Goal: Task Accomplishment & Management: Manage account settings

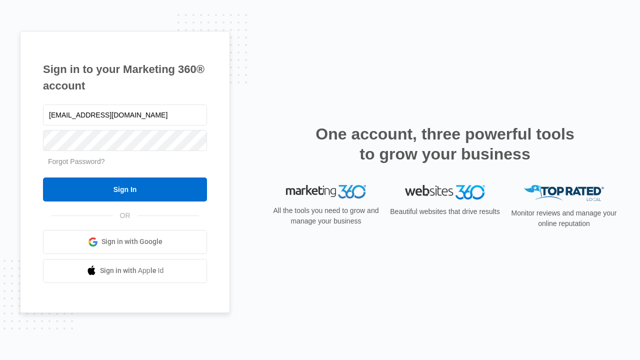
type input "dankie614@gmail.com"
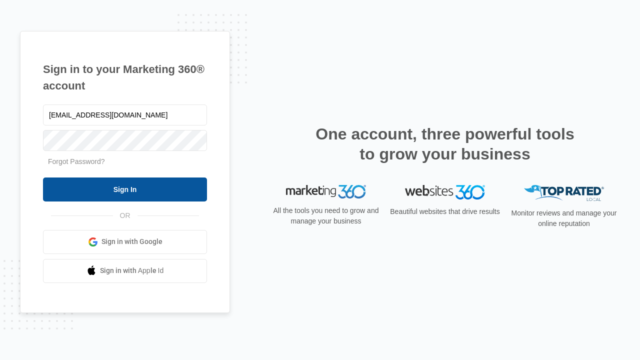
click at [125, 189] on input "Sign In" at bounding box center [125, 190] width 164 height 24
